Goal: Task Accomplishment & Management: Manage account settings

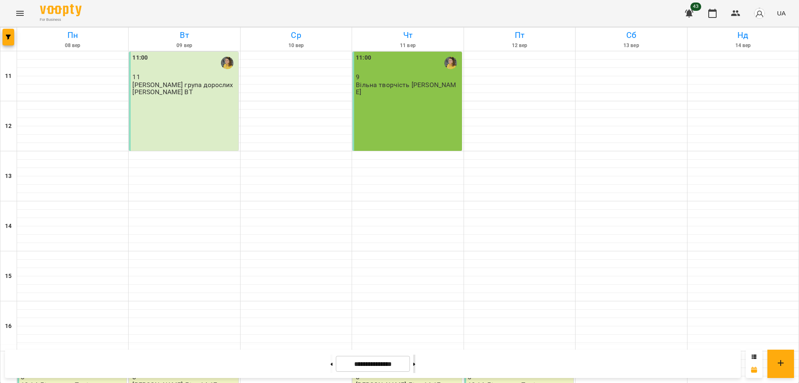
click at [415, 363] on button at bounding box center [414, 363] width 2 height 18
type input "**********"
click at [192, 111] on div "11:00 12 Іра група дорослих ранкова ВТ" at bounding box center [183, 101] width 109 height 99
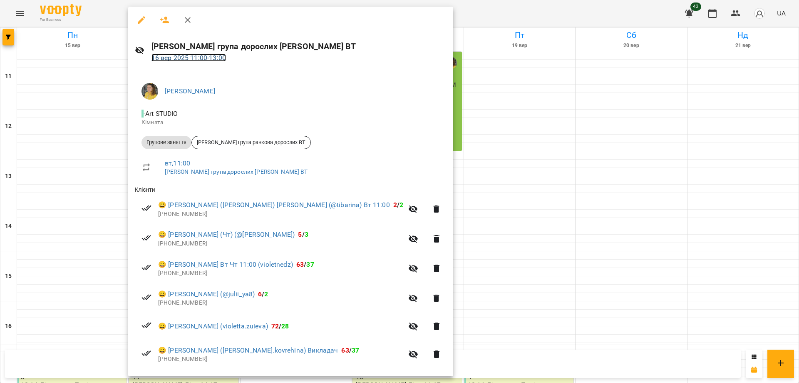
click at [218, 58] on link "16 вер 2025 11:00 - 13:00" at bounding box center [189, 58] width 75 height 8
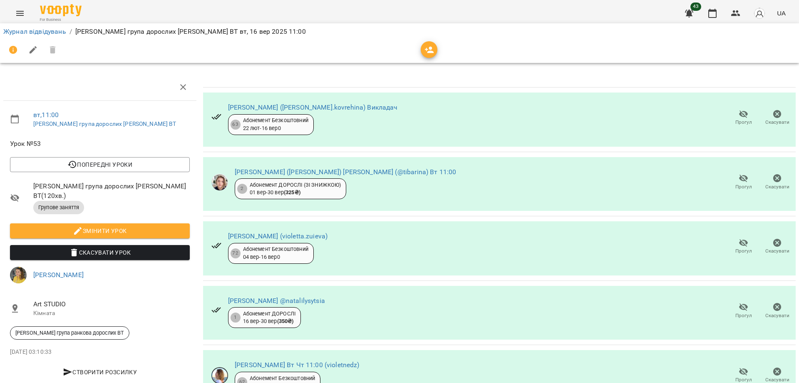
click at [431, 50] on icon "button" at bounding box center [430, 50] width 10 height 10
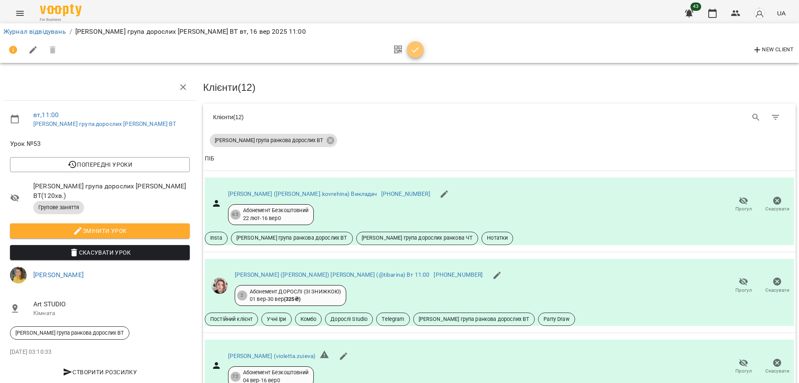
click at [415, 48] on icon "button" at bounding box center [415, 50] width 10 height 10
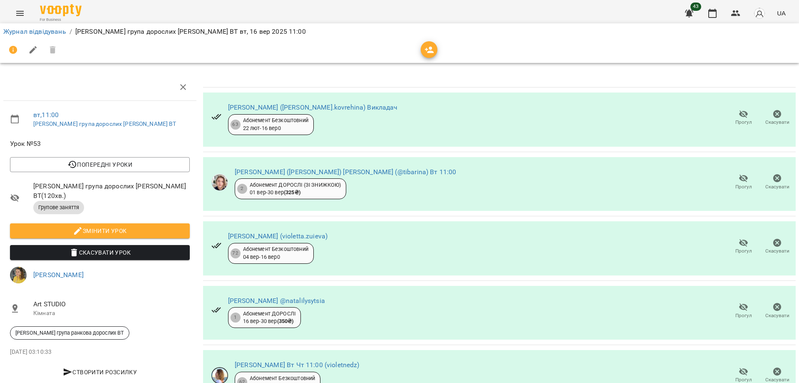
click at [181, 89] on icon "button" at bounding box center [183, 87] width 10 height 10
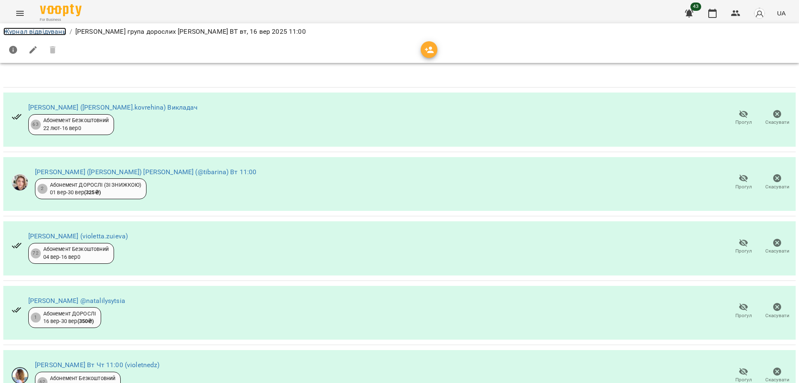
click at [36, 30] on link "Журнал відвідувань" at bounding box center [34, 31] width 63 height 8
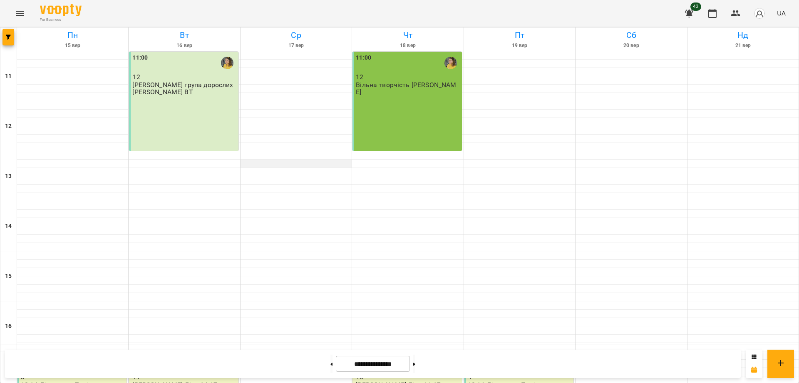
scroll to position [206, 0]
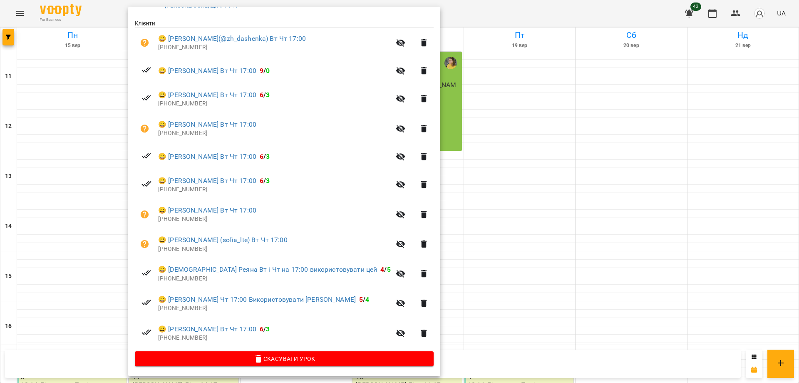
scroll to position [0, 0]
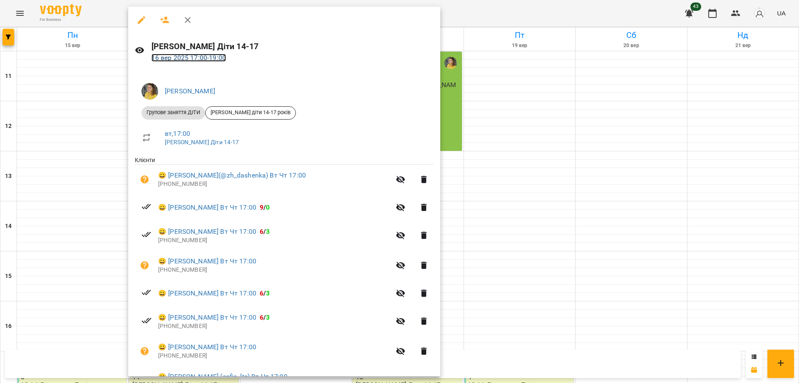
click at [199, 57] on link "16 вер 2025 17:00 - 19:00" at bounding box center [189, 58] width 75 height 8
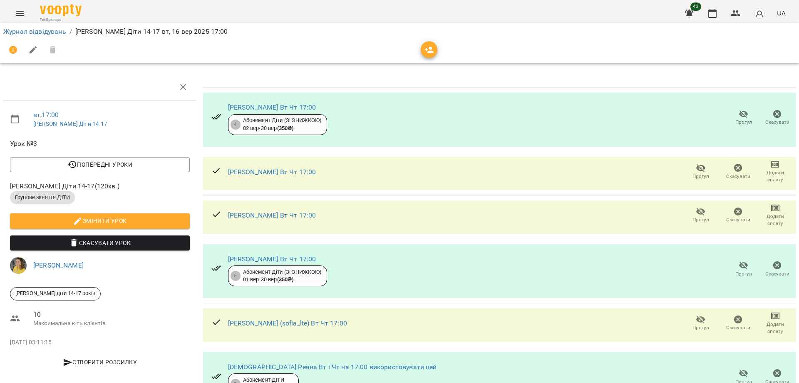
click at [422, 47] on span "button" at bounding box center [429, 50] width 17 height 10
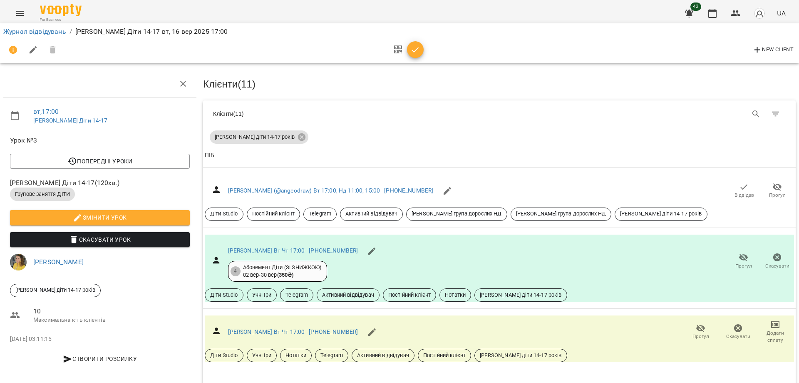
scroll to position [660, 0]
click at [61, 32] on link "Журнал відвідувань" at bounding box center [34, 31] width 63 height 8
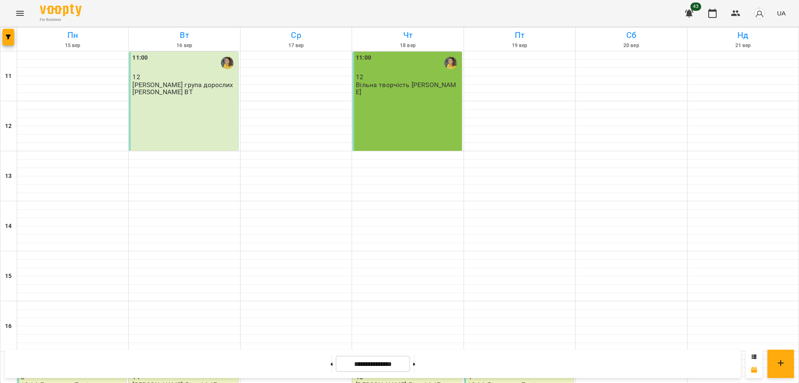
scroll to position [206, 0]
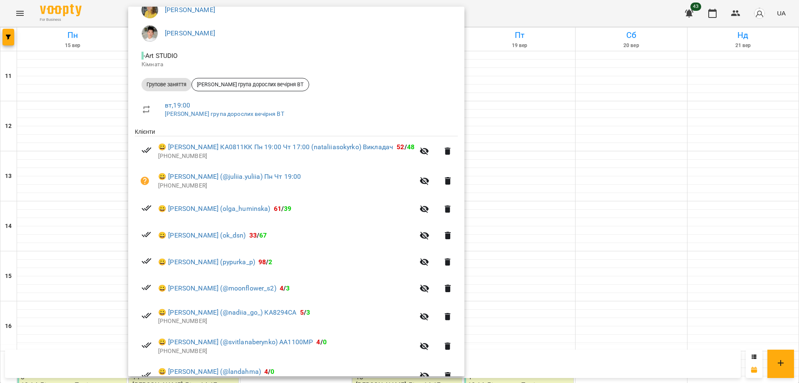
scroll to position [0, 0]
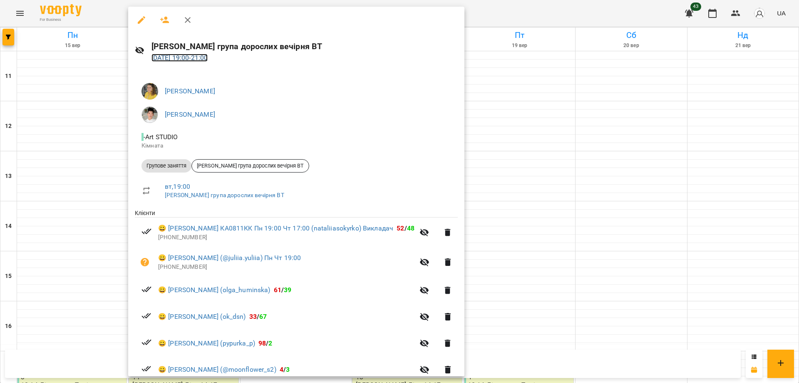
click at [198, 57] on link "16 вер 2025 19:00 - 21:00" at bounding box center [180, 58] width 57 height 8
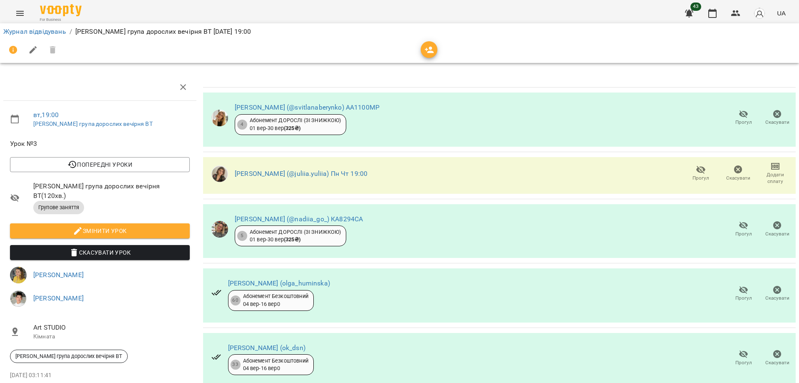
click at [436, 45] on span "button" at bounding box center [429, 50] width 17 height 10
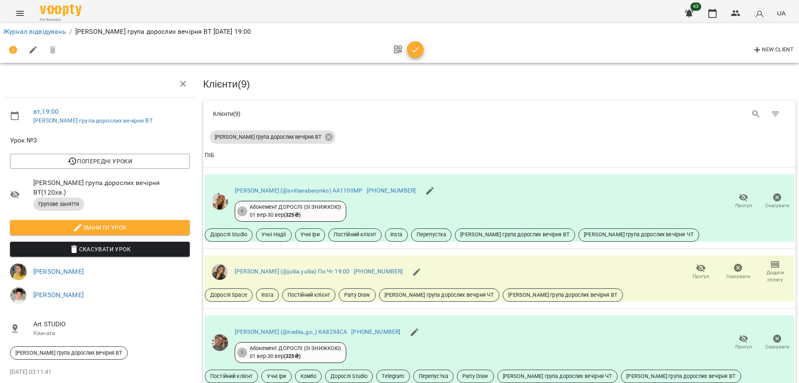
scroll to position [530, 0]
click at [720, 17] on button "button" at bounding box center [713, 13] width 20 height 20
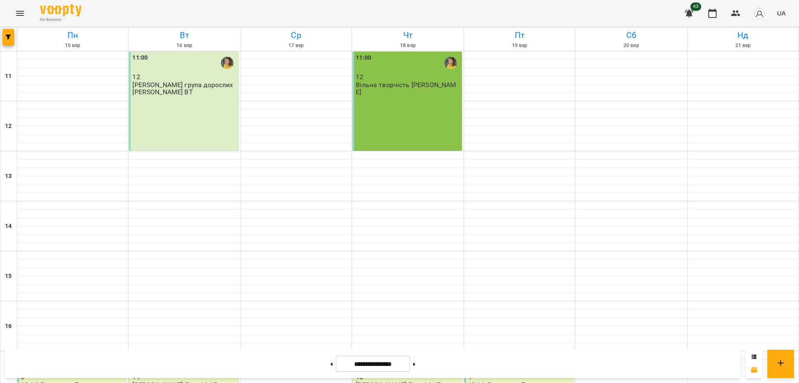
click at [35, 15] on div "For Business 43 UA" at bounding box center [399, 13] width 799 height 27
click at [14, 16] on button "Menu" at bounding box center [20, 13] width 20 height 20
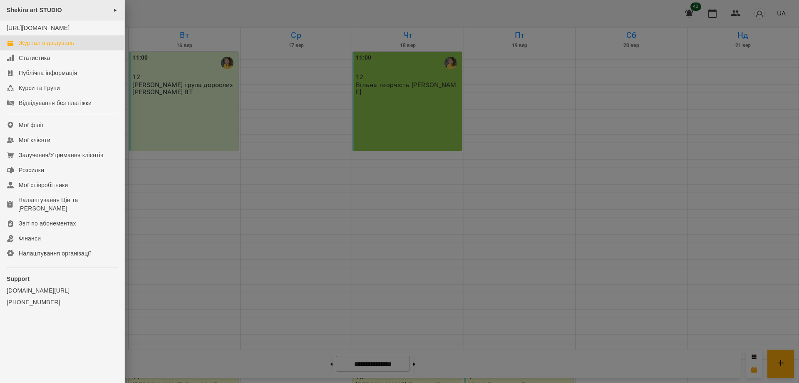
click at [52, 11] on span "Shekira art STUDIO" at bounding box center [34, 10] width 55 height 7
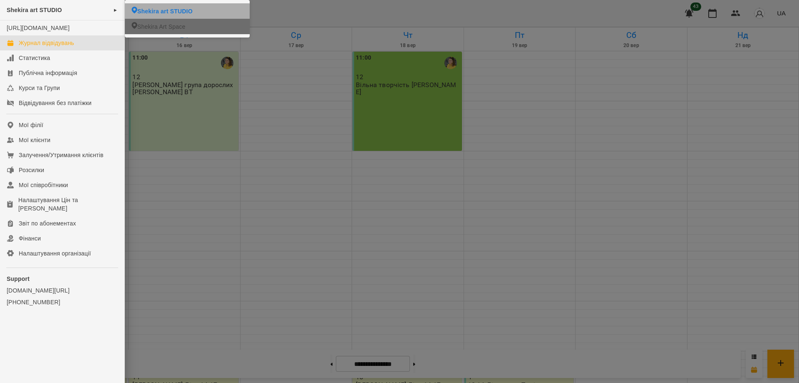
click at [200, 26] on li "Shekira Art Space" at bounding box center [187, 26] width 125 height 15
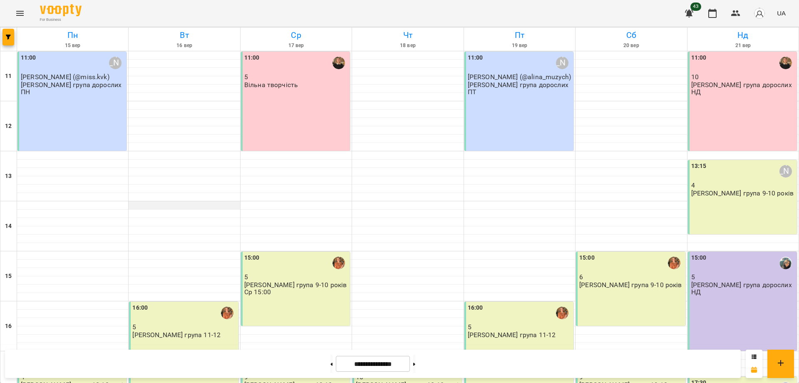
scroll to position [156, 0]
click at [191, 301] on div "16:00 5 Віта група 11-12" at bounding box center [183, 350] width 109 height 99
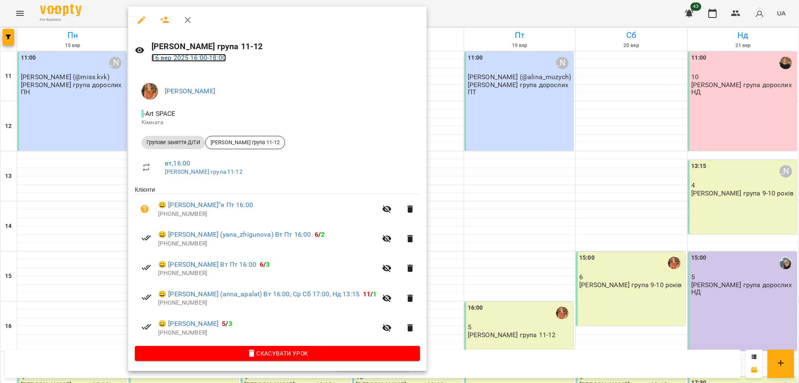
click at [205, 59] on link "16 вер 2025 16:00 - 18:00" at bounding box center [189, 58] width 75 height 8
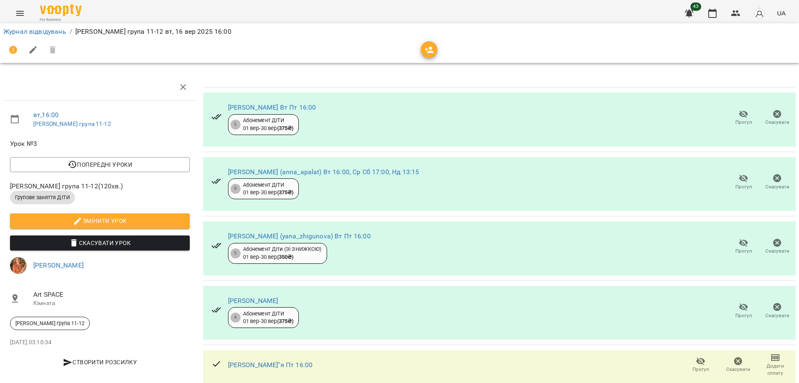
click at [430, 49] on icon "button" at bounding box center [429, 50] width 9 height 7
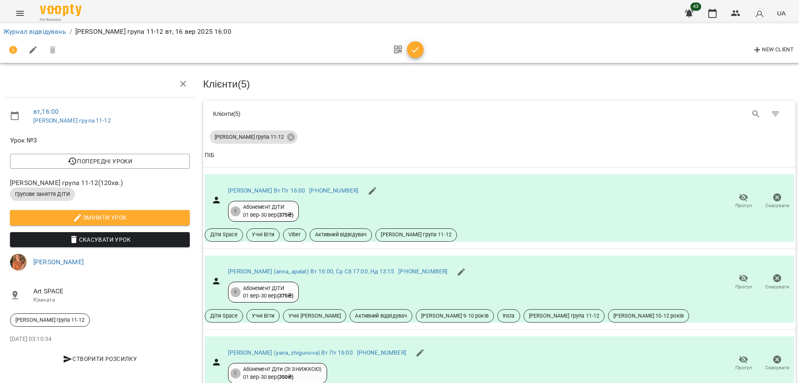
scroll to position [206, 0]
click at [23, 31] on link "Журнал відвідувань" at bounding box center [34, 31] width 63 height 8
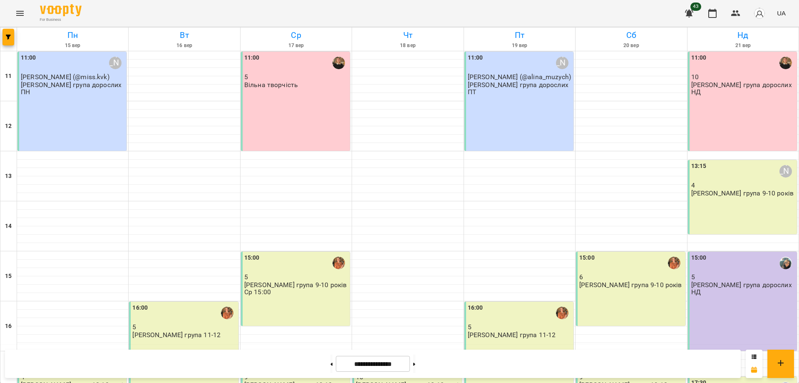
scroll to position [156, 0]
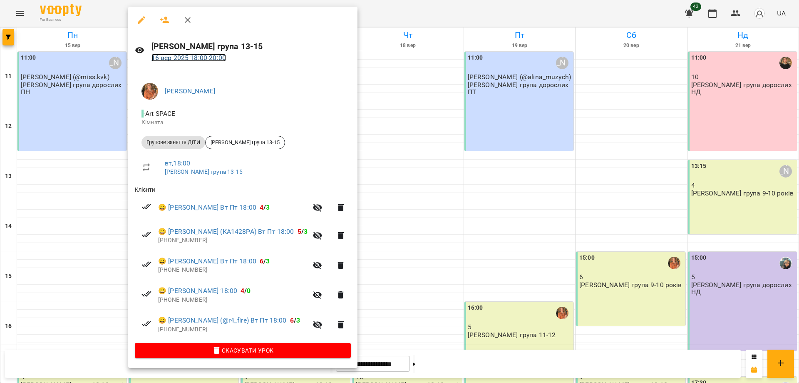
click at [212, 55] on link "16 вер 2025 18:00 - 20:00" at bounding box center [189, 58] width 75 height 8
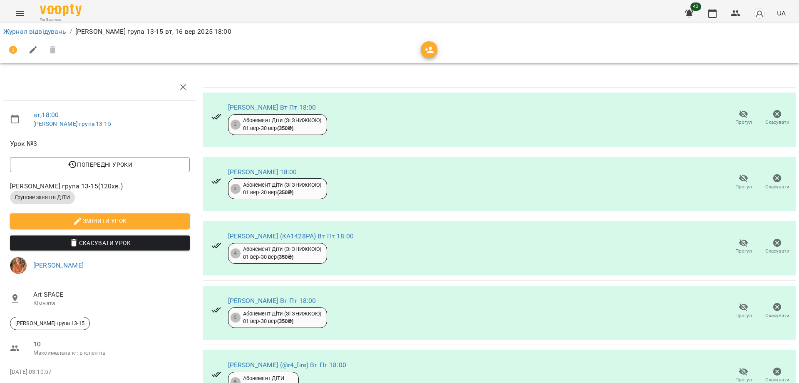
click at [420, 52] on div at bounding box center [399, 50] width 793 height 20
click at [430, 50] on icon "button" at bounding box center [430, 50] width 10 height 10
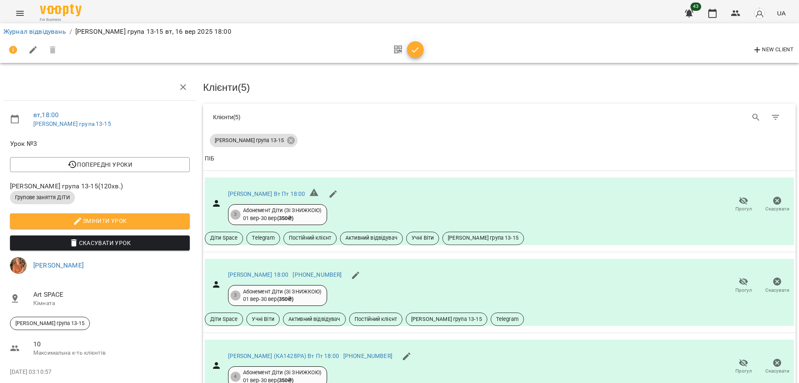
scroll to position [197, 0]
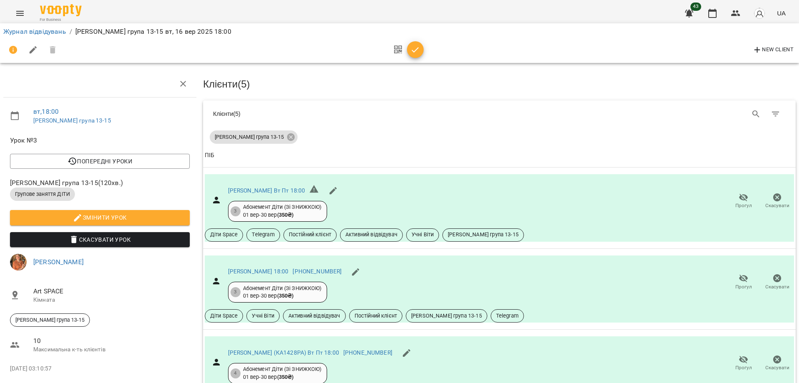
click at [626, 47] on div "New Client" at bounding box center [399, 50] width 793 height 20
click at [609, 19] on div "For Business 43 UA" at bounding box center [399, 13] width 799 height 27
click at [714, 13] on icon "button" at bounding box center [713, 13] width 10 height 10
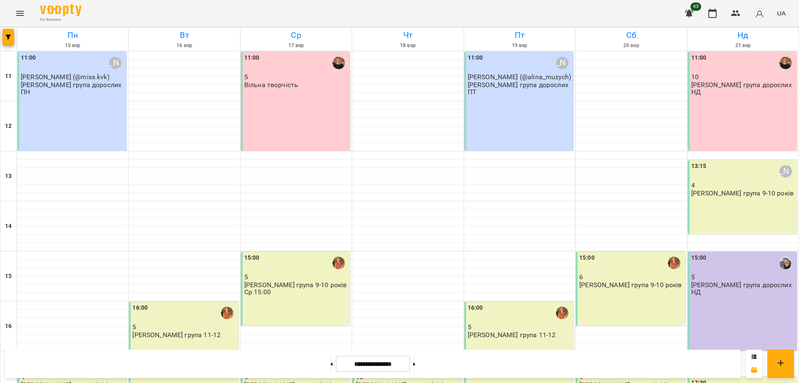
scroll to position [156, 0]
click at [114, 353] on div "17:00 Іра Дудка 4 Іра Дудка група 12-13 років" at bounding box center [73, 374] width 104 height 42
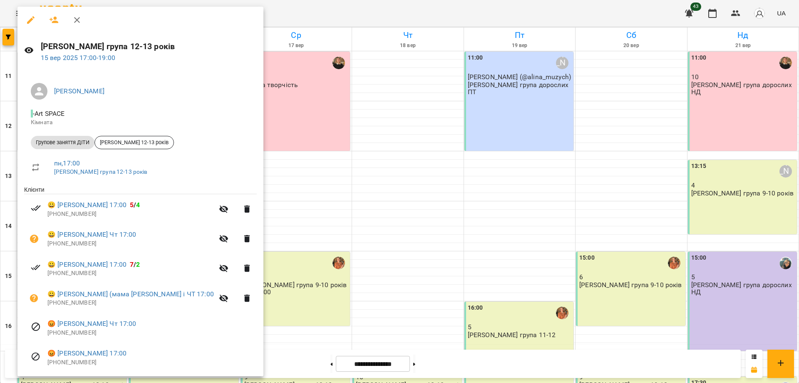
click at [408, 243] on div at bounding box center [399, 191] width 799 height 383
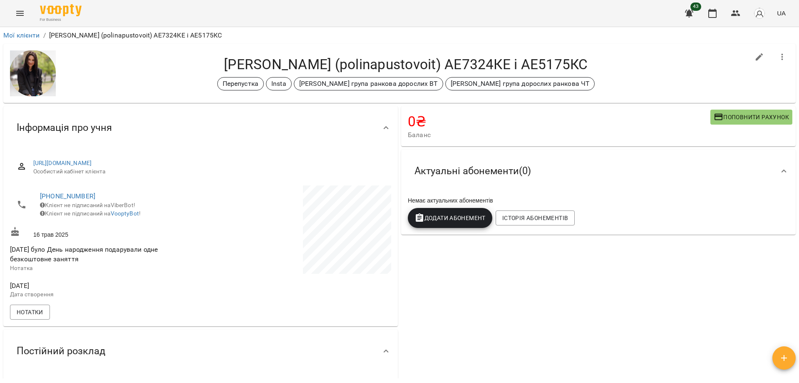
click at [614, 74] on div "[PERSON_NAME] (polinapustovoit) АЕ7324КЕ і АЕ5175КС Перепустка Insta [PERSON_NA…" at bounding box center [405, 73] width 687 height 35
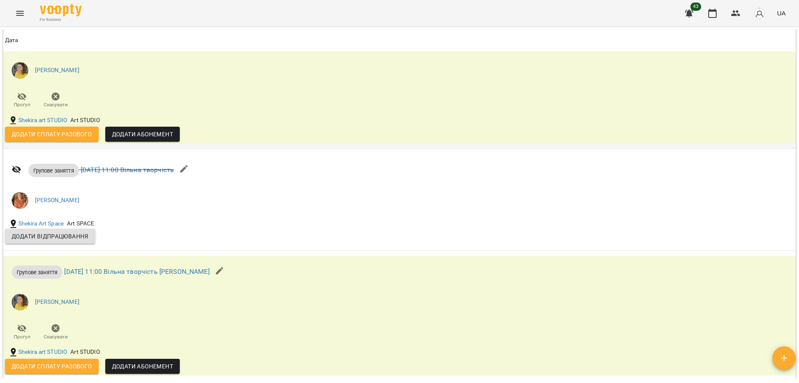
scroll to position [833, 0]
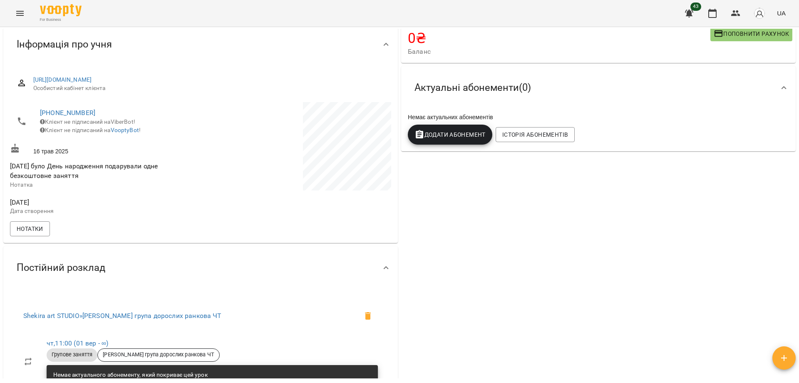
click at [504, 220] on div "0 ₴ Баланс Поповнити рахунок Актуальні абонементи ( 0 ) Немає актуальних абонем…" at bounding box center [599, 272] width 398 height 503
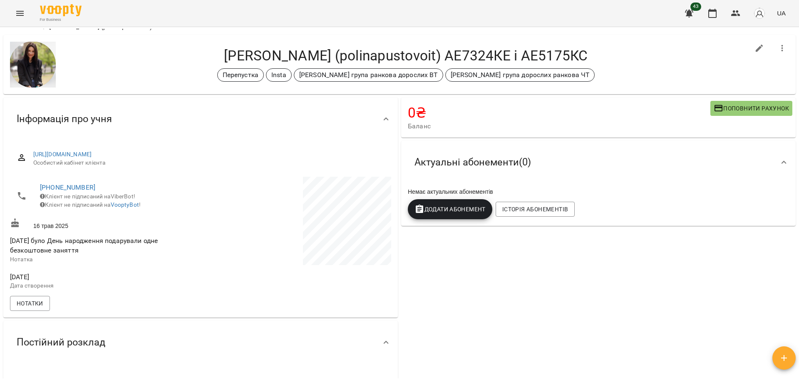
scroll to position [0, 0]
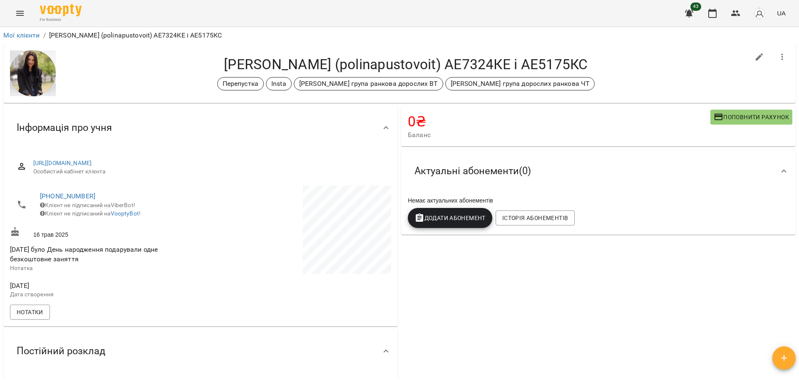
click at [469, 279] on div "0 ₴ Баланс Поповнити рахунок Актуальні абонементи ( 0 ) Немає актуальних абонем…" at bounding box center [599, 355] width 398 height 503
click at [593, 135] on span "Баланс" at bounding box center [559, 135] width 303 height 10
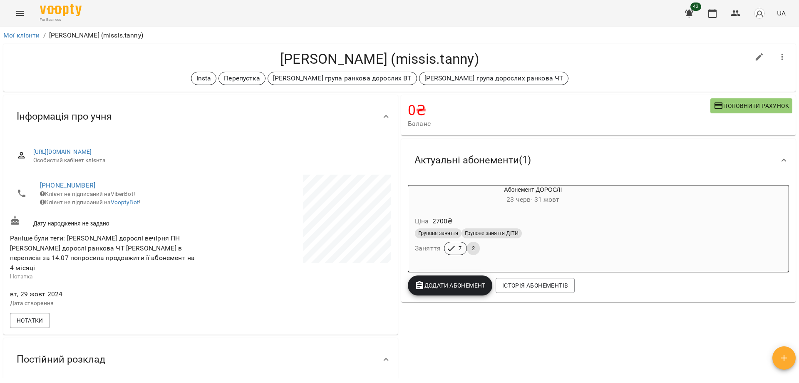
click at [599, 55] on h4 "Терещенко Тетяна (missis.tanny)" at bounding box center [380, 58] width 740 height 17
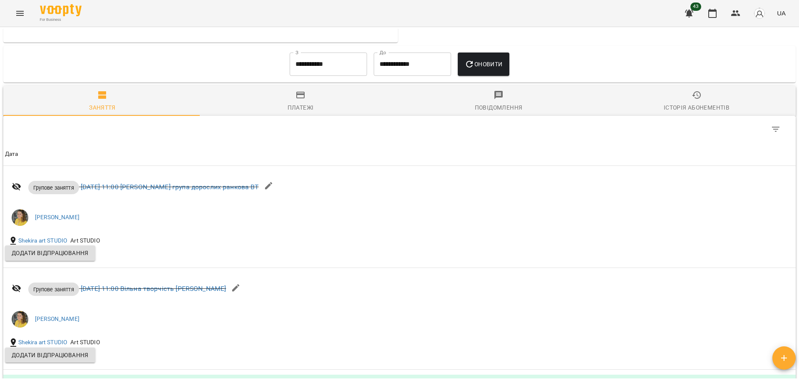
scroll to position [489, 0]
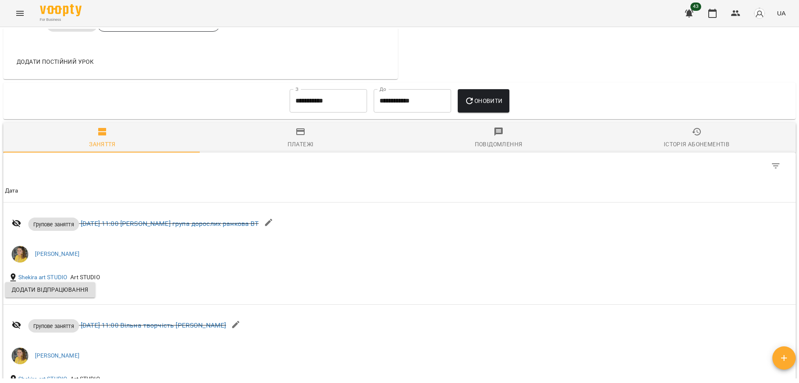
click at [331, 97] on input "**********" at bounding box center [328, 100] width 77 height 23
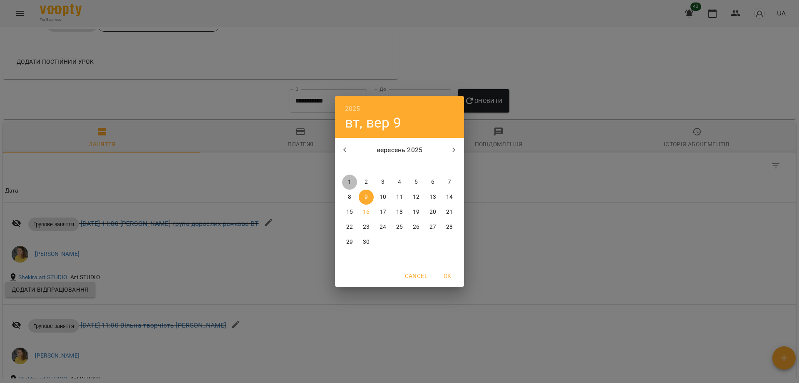
click at [348, 179] on span "1" at bounding box center [349, 182] width 15 height 8
type input "**********"
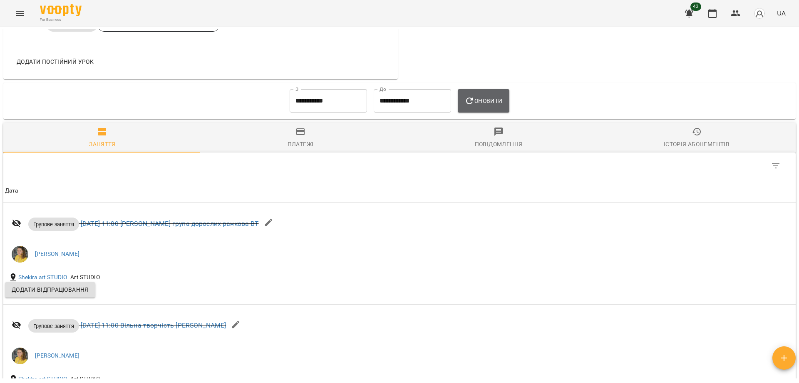
click at [502, 96] on span "Оновити" at bounding box center [484, 101] width 38 height 10
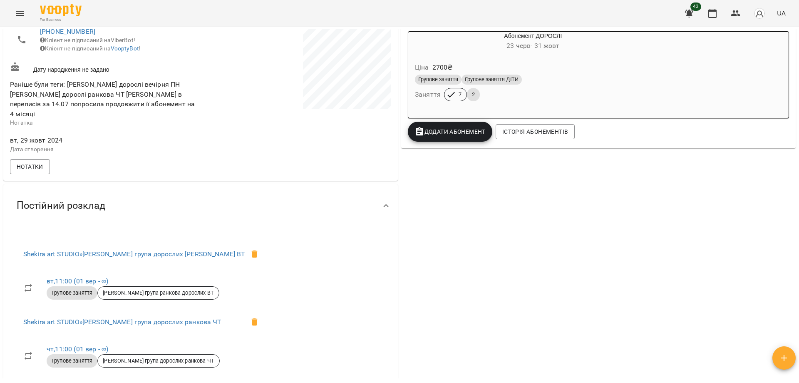
scroll to position [0, 0]
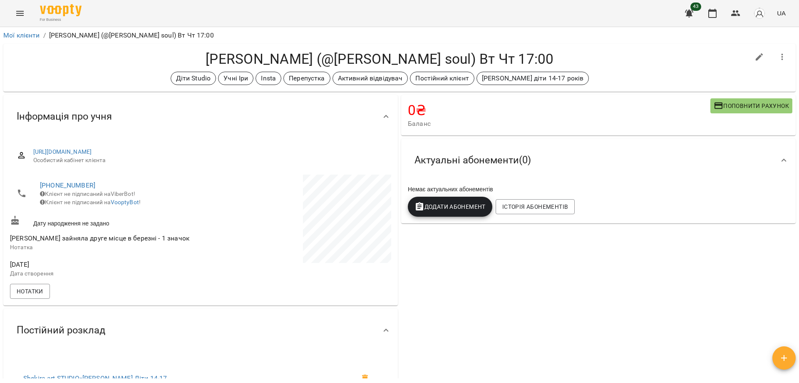
click at [589, 60] on h4 "Киштимова Діана (@Mila's soul) Вт Чт 17:00" at bounding box center [380, 58] width 740 height 17
click at [512, 315] on div "0 ₴ Баланс Поповнити рахунок Актуальні абонементи ( 0 ) Немає актуальних абонем…" at bounding box center [599, 323] width 398 height 460
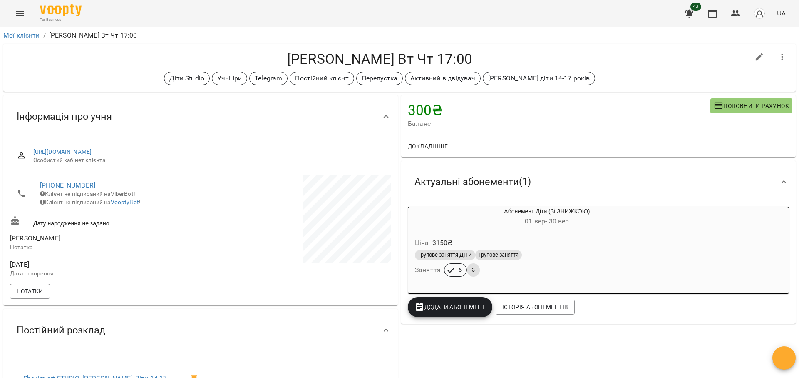
click at [611, 79] on div "Діти Studio Учні Іри Telegram Постійний клієнт Перепустка Активний відвідувач […" at bounding box center [380, 78] width 740 height 13
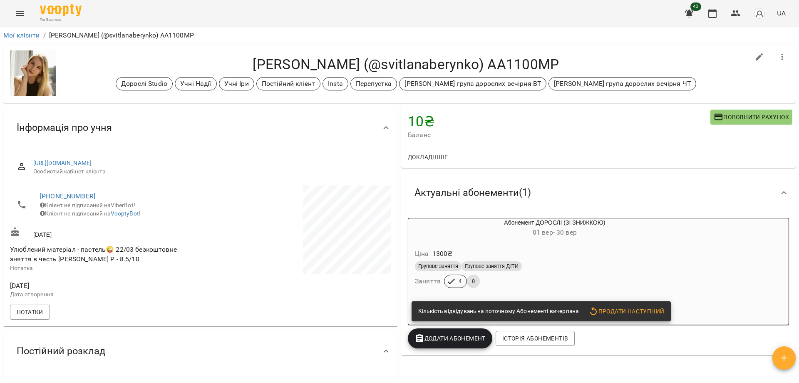
click at [576, 44] on div "Беринко Світлана (@svitlanaberynko) АА1100МР Дорослі Studio Учні Надії Учні Іри…" at bounding box center [399, 73] width 793 height 59
click at [477, 145] on div "10 ₴ Баланс Поповнити рахунок" at bounding box center [598, 126] width 395 height 40
click at [476, 145] on div "10 ₴ Баланс Поповнити рахунок" at bounding box center [598, 126] width 395 height 40
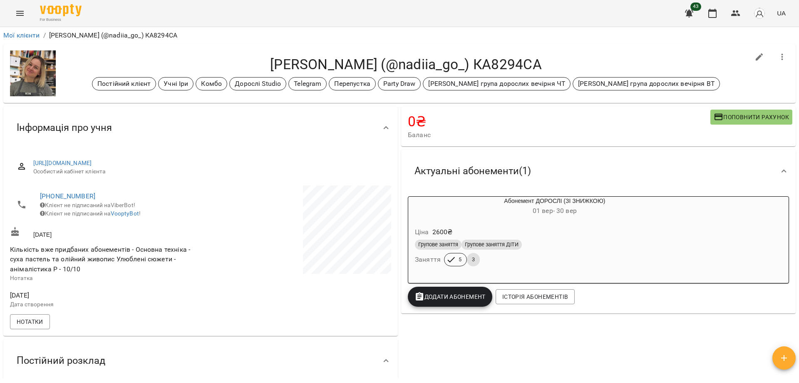
click at [380, 55] on div "[PERSON_NAME] (@nadiia_go_) КА8294СА Постійний клієнт Учні [PERSON_NAME] Доросл…" at bounding box center [399, 73] width 793 height 59
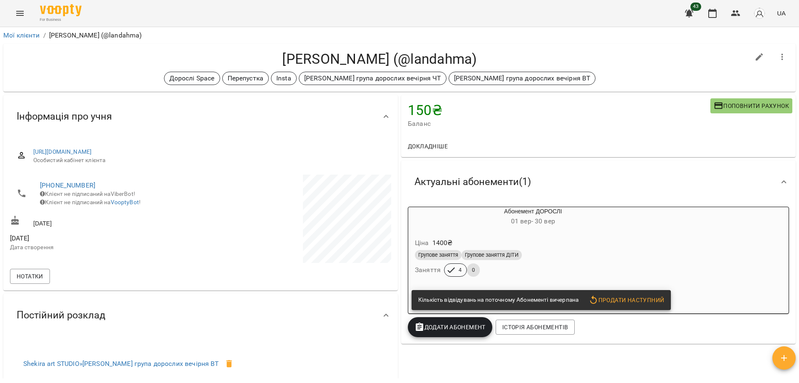
click at [512, 42] on div "Левченко Віталіна (@landahma) Дорослі Space Перепустка Insta Іра група дорослих…" at bounding box center [400, 67] width 796 height 51
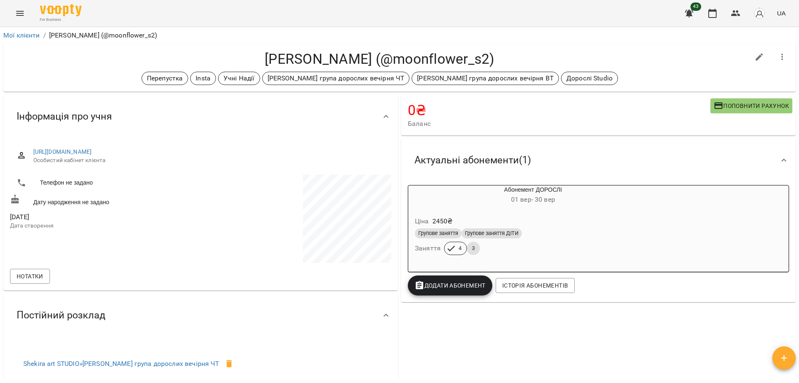
click at [606, 64] on h4 "[PERSON_NAME] (@moonflower_s2)" at bounding box center [380, 58] width 740 height 17
click at [606, 64] on h4 "Світлана Комаровська (@moonflower_s2)" at bounding box center [380, 58] width 740 height 17
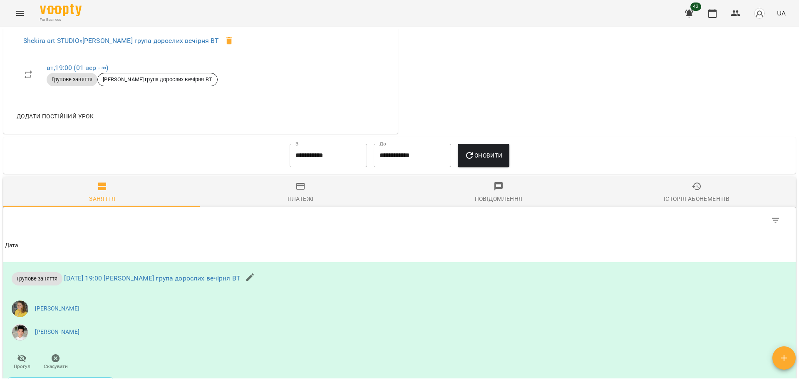
scroll to position [375, 0]
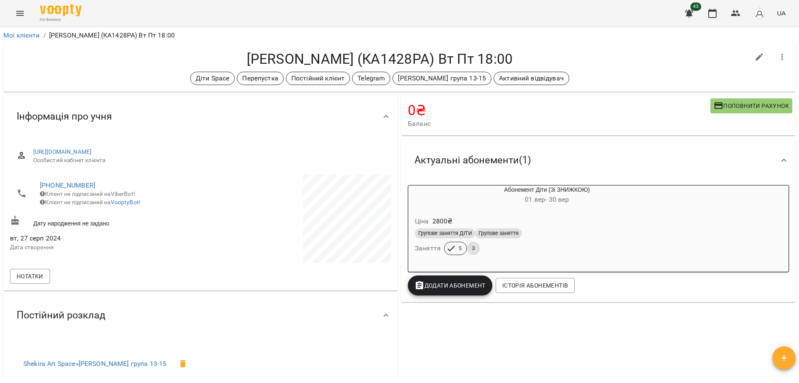
click at [597, 75] on div "Діти Space Перепустка Постійний клієнт Telegram [PERSON_NAME] група 13-15 Актив…" at bounding box center [380, 78] width 740 height 13
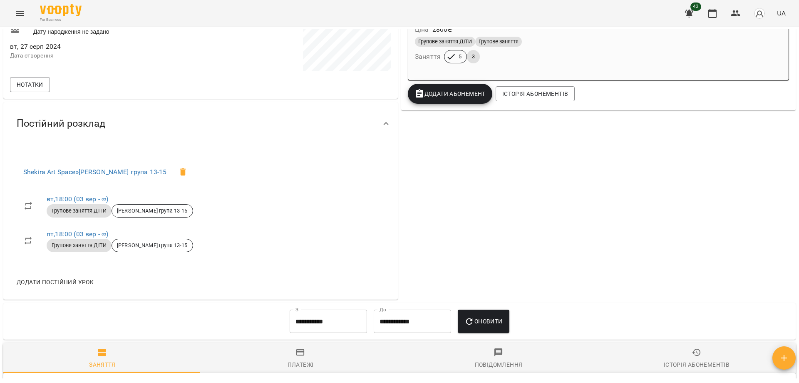
scroll to position [250, 0]
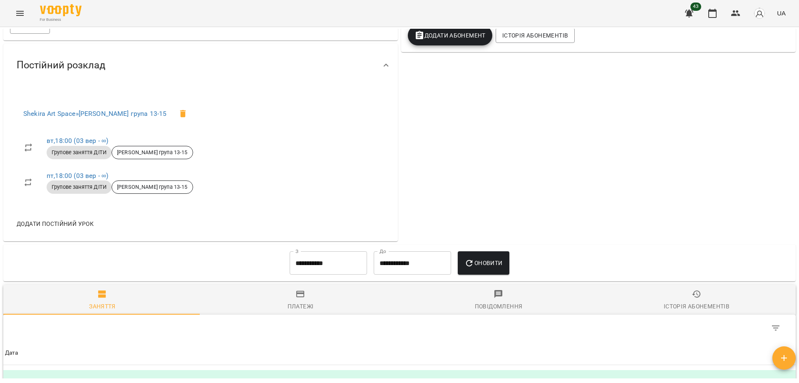
drag, startPoint x: 580, startPoint y: 204, endPoint x: 503, endPoint y: 168, distance: 84.7
click at [503, 168] on div "0 ₴ Баланс Поповнити рахунок Актуальні абонементи ( 1 ) Абонемент Діти (Зі ЗНИЖ…" at bounding box center [599, 43] width 398 height 400
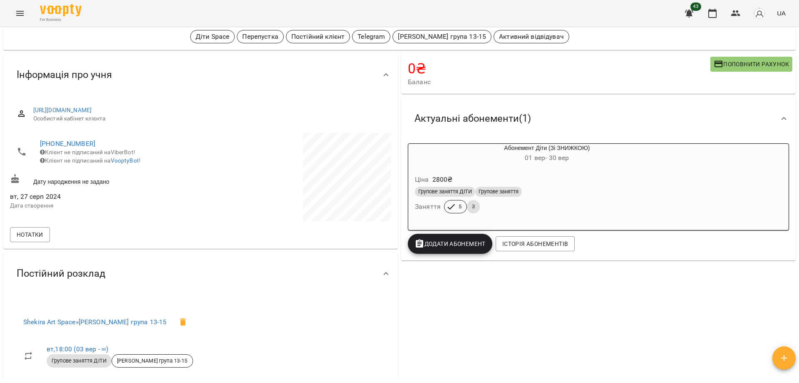
scroll to position [0, 0]
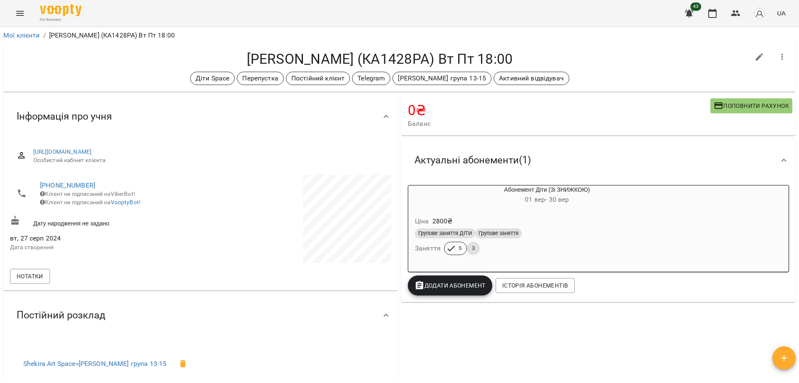
click at [450, 363] on div "0 ₴ Баланс Поповнити рахунок Актуальні абонементи ( 1 ) Абонемент Діти (Зі ЗНИЖ…" at bounding box center [599, 293] width 398 height 400
click at [605, 75] on div "Діти Space Перепустка Постійний клієнт Telegram [PERSON_NAME] група 13-15 Актив…" at bounding box center [380, 78] width 740 height 13
click at [593, 52] on h4 "[PERSON_NAME] (КА1428РА) Вт Пт 18:00" at bounding box center [380, 58] width 740 height 17
click at [711, 17] on icon "button" at bounding box center [712, 13] width 8 height 9
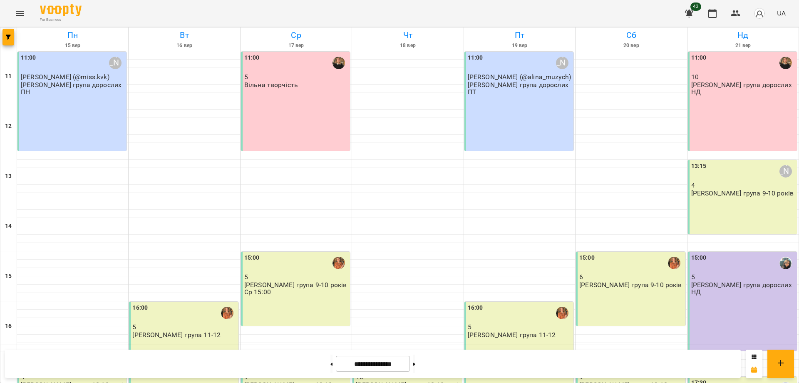
click at [532, 18] on div "For Business 43 UA" at bounding box center [399, 13] width 799 height 27
